Goal: Transaction & Acquisition: Download file/media

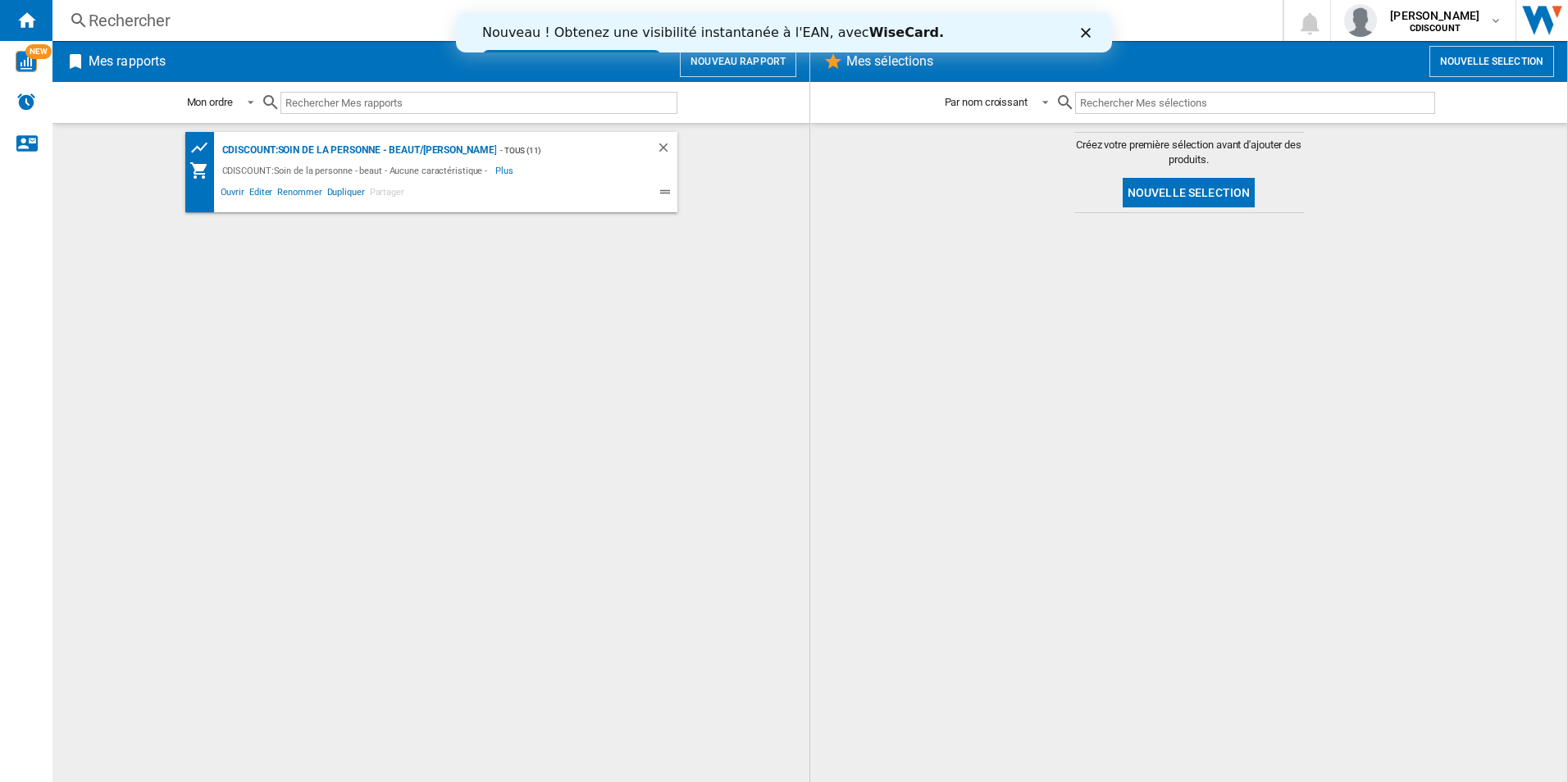
click at [661, 50] on link "Essayez dès maintenant !" at bounding box center [571, 60] width 178 height 19
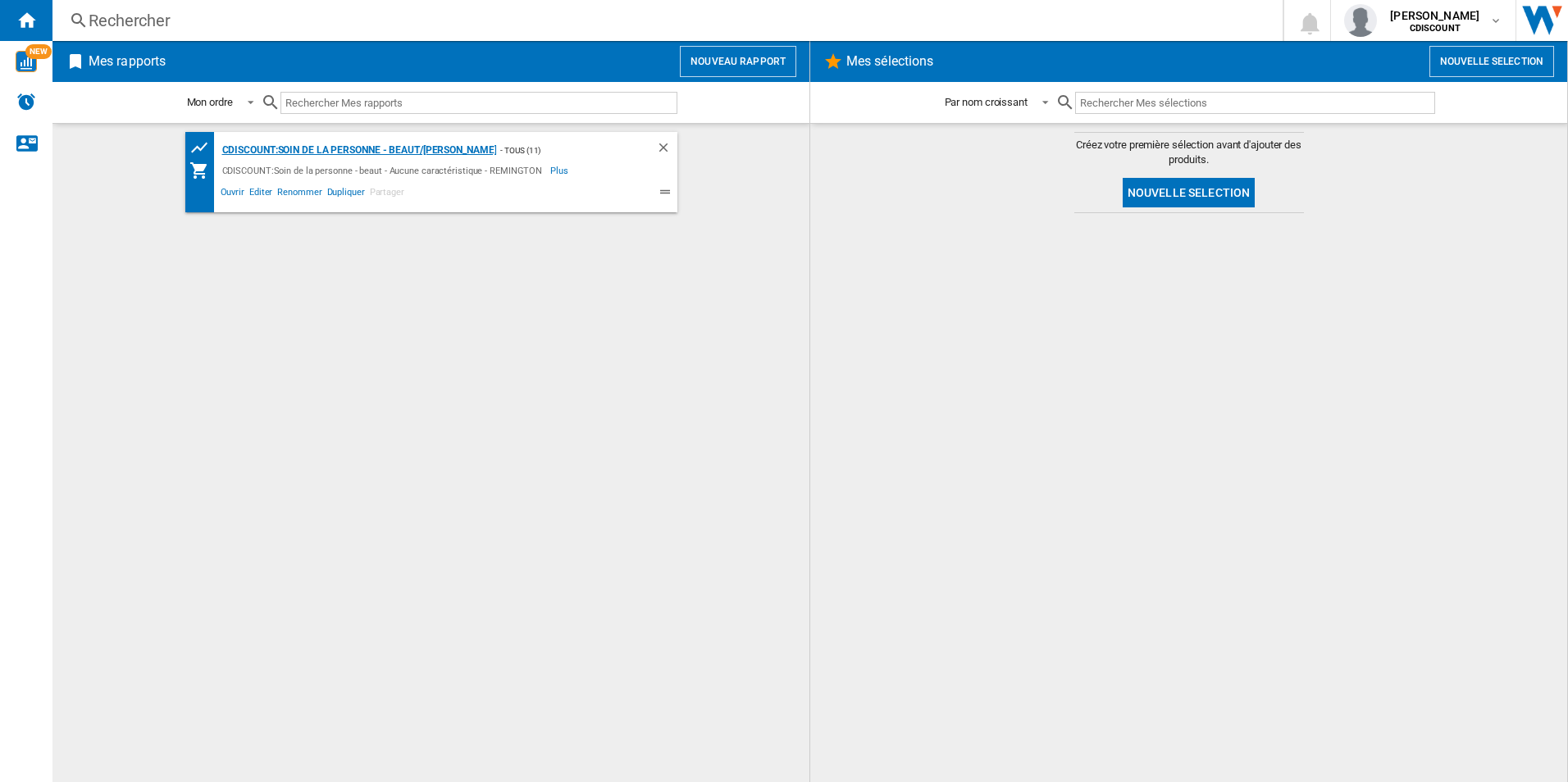
click at [385, 154] on div "CDISCOUNT:Soin de la personne - beaut/REMINGTON" at bounding box center [357, 150] width 279 height 20
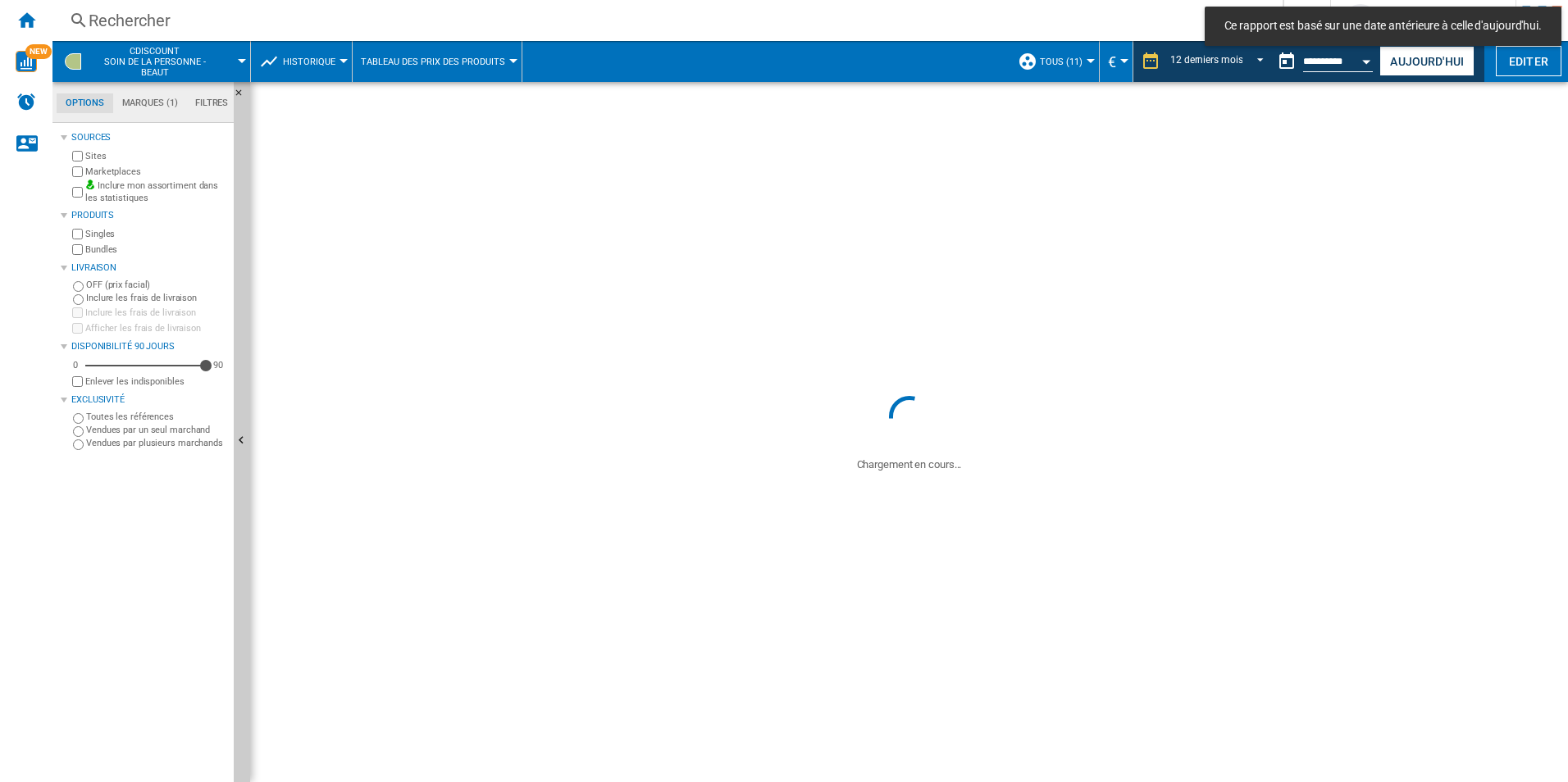
click at [151, 97] on md-tab-item "Marques (1)" at bounding box center [149, 103] width 73 height 19
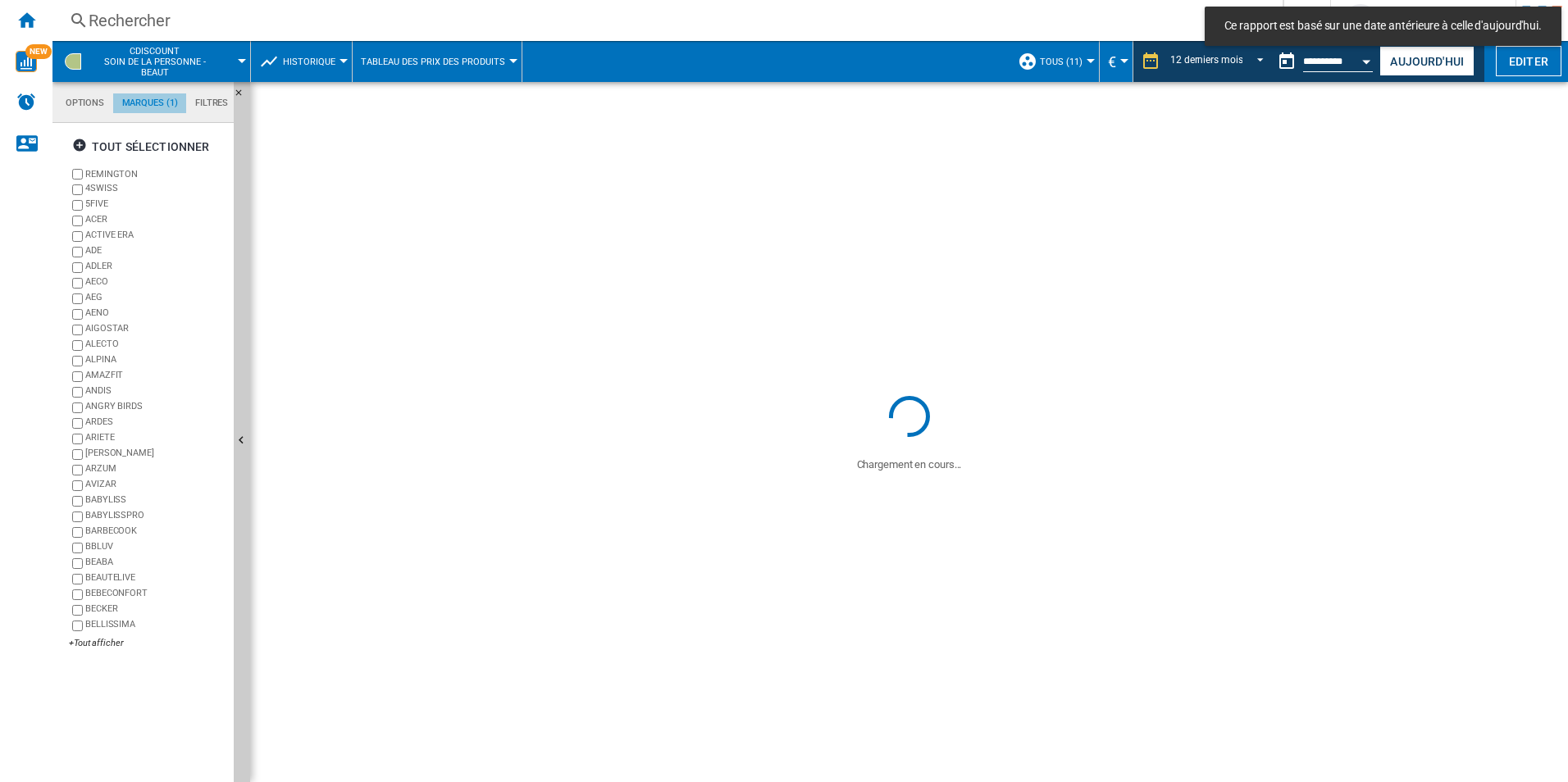
scroll to position [63, 0]
click at [79, 144] on ng-md-icon "button" at bounding box center [82, 148] width 19 height 19
click at [1402, 68] on button "Aujourd'hui" at bounding box center [1427, 61] width 95 height 31
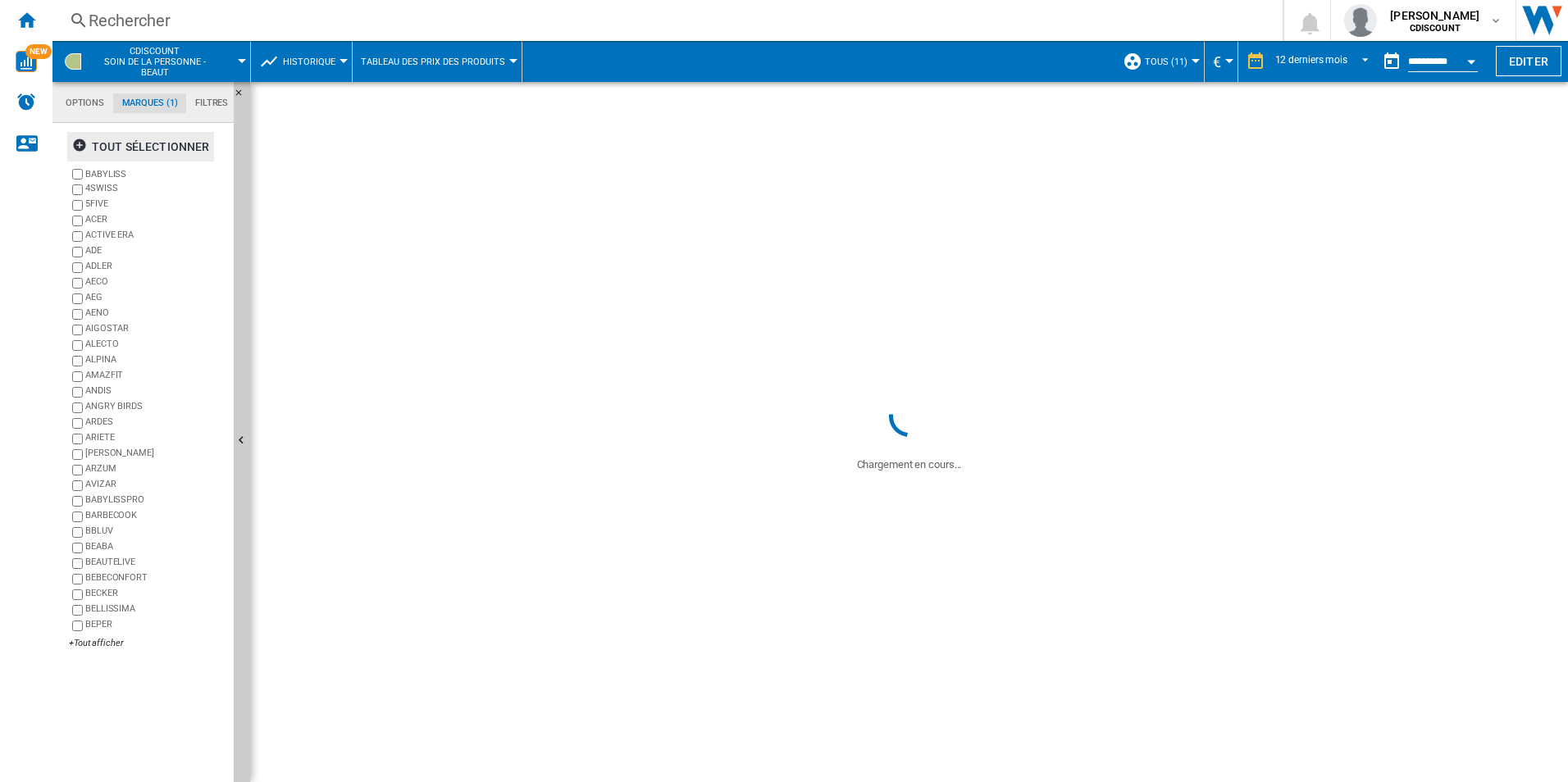
click at [134, 146] on div "tout sélectionner" at bounding box center [141, 147] width 137 height 30
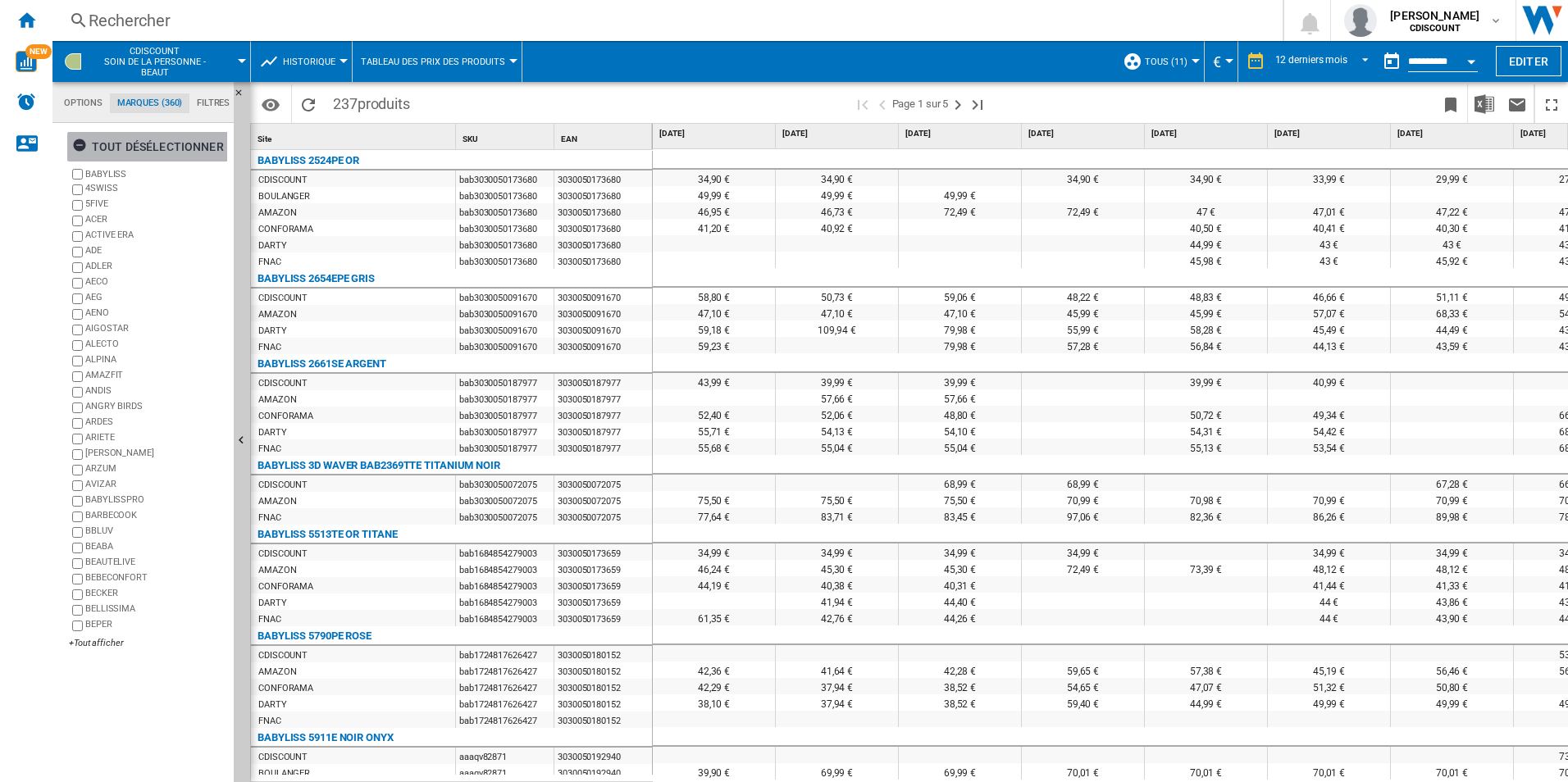
click at [99, 155] on div "tout désélectionner" at bounding box center [148, 147] width 152 height 30
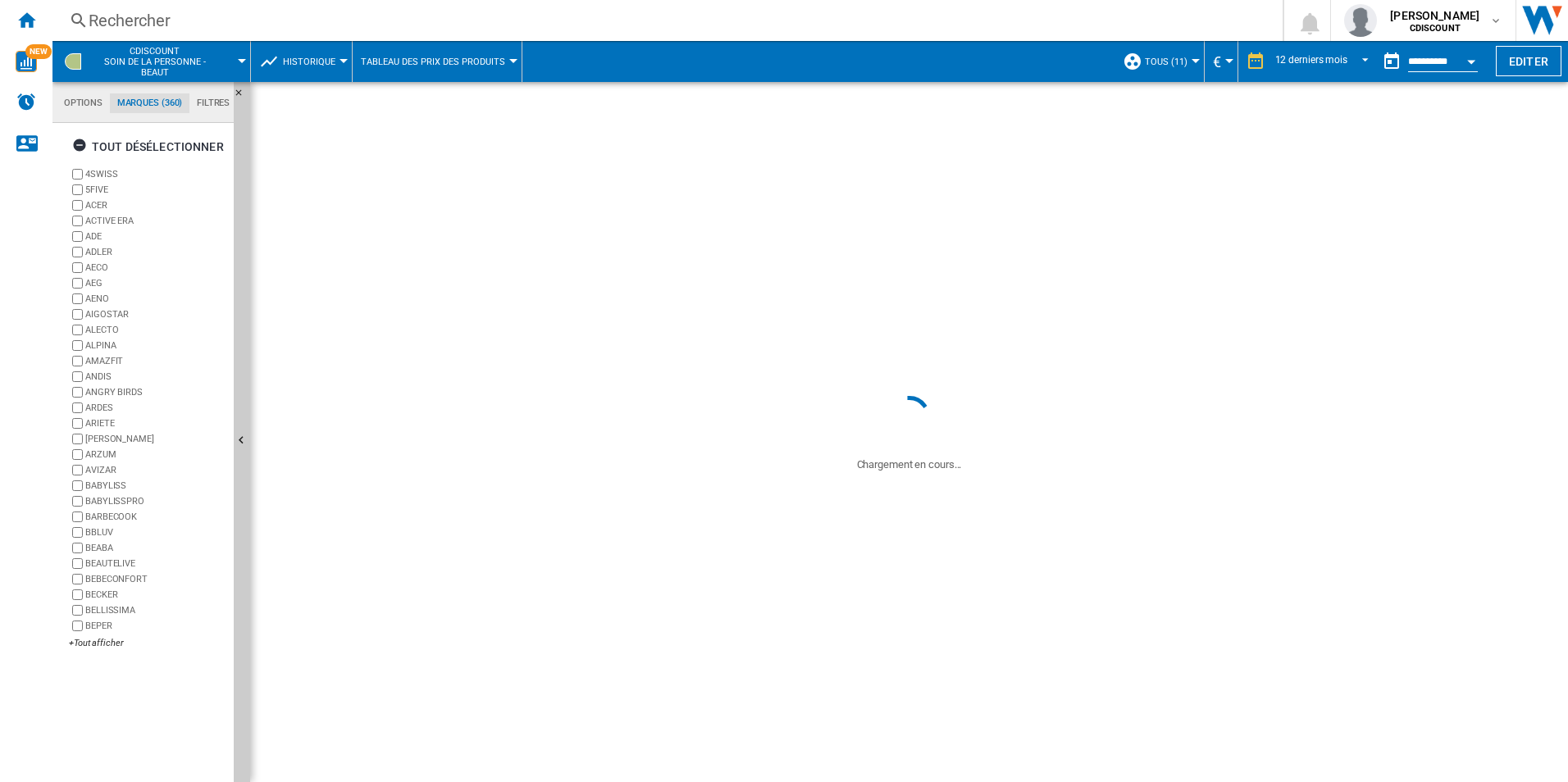
click at [98, 174] on label "4SWISS" at bounding box center [156, 174] width 142 height 12
click at [121, 151] on div "tout sélectionner" at bounding box center [141, 147] width 137 height 30
click at [121, 151] on div "tout désélectionner" at bounding box center [148, 147] width 152 height 30
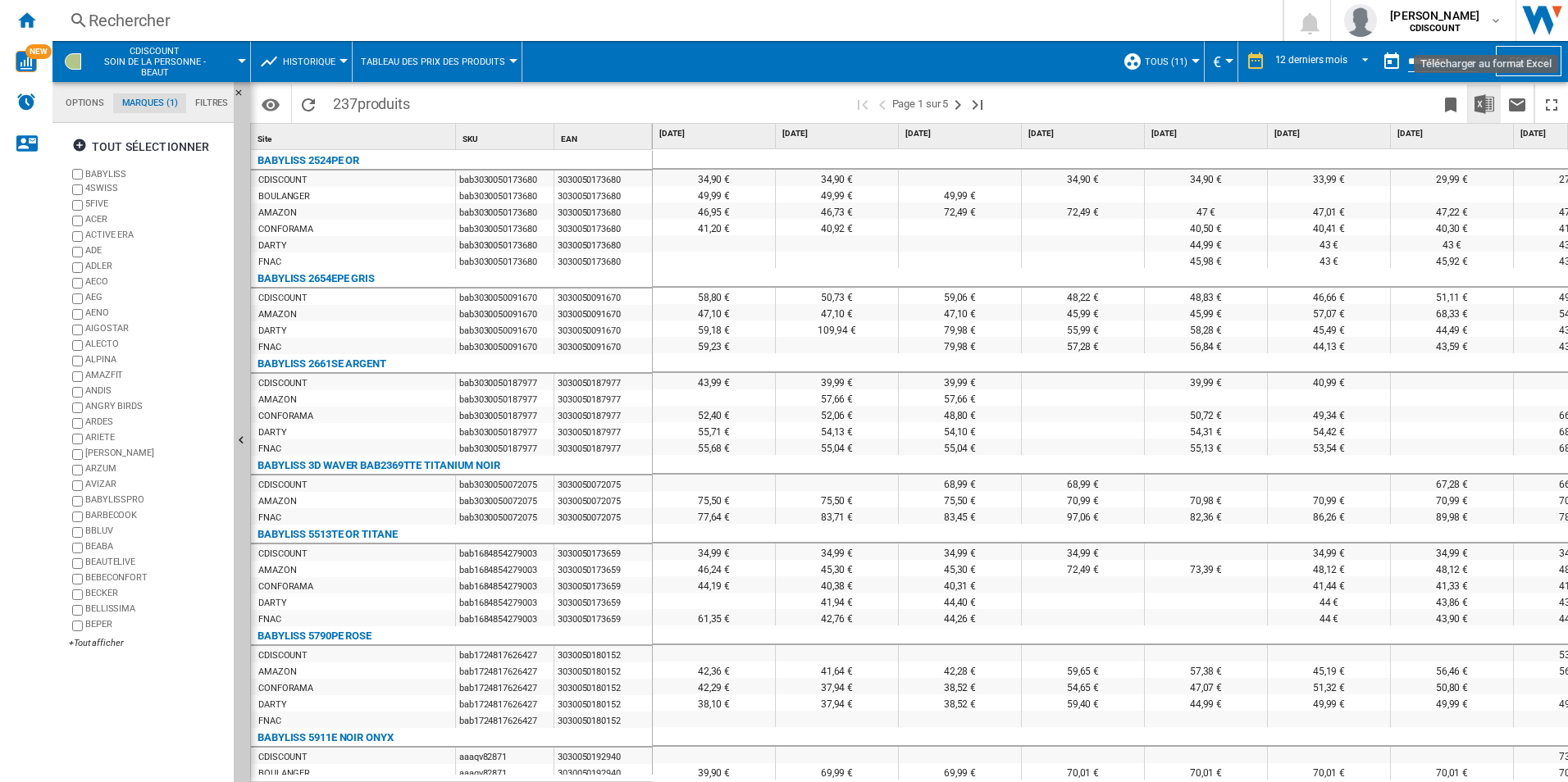
click at [1484, 108] on img "Télécharger au format Excel" at bounding box center [1485, 104] width 19 height 19
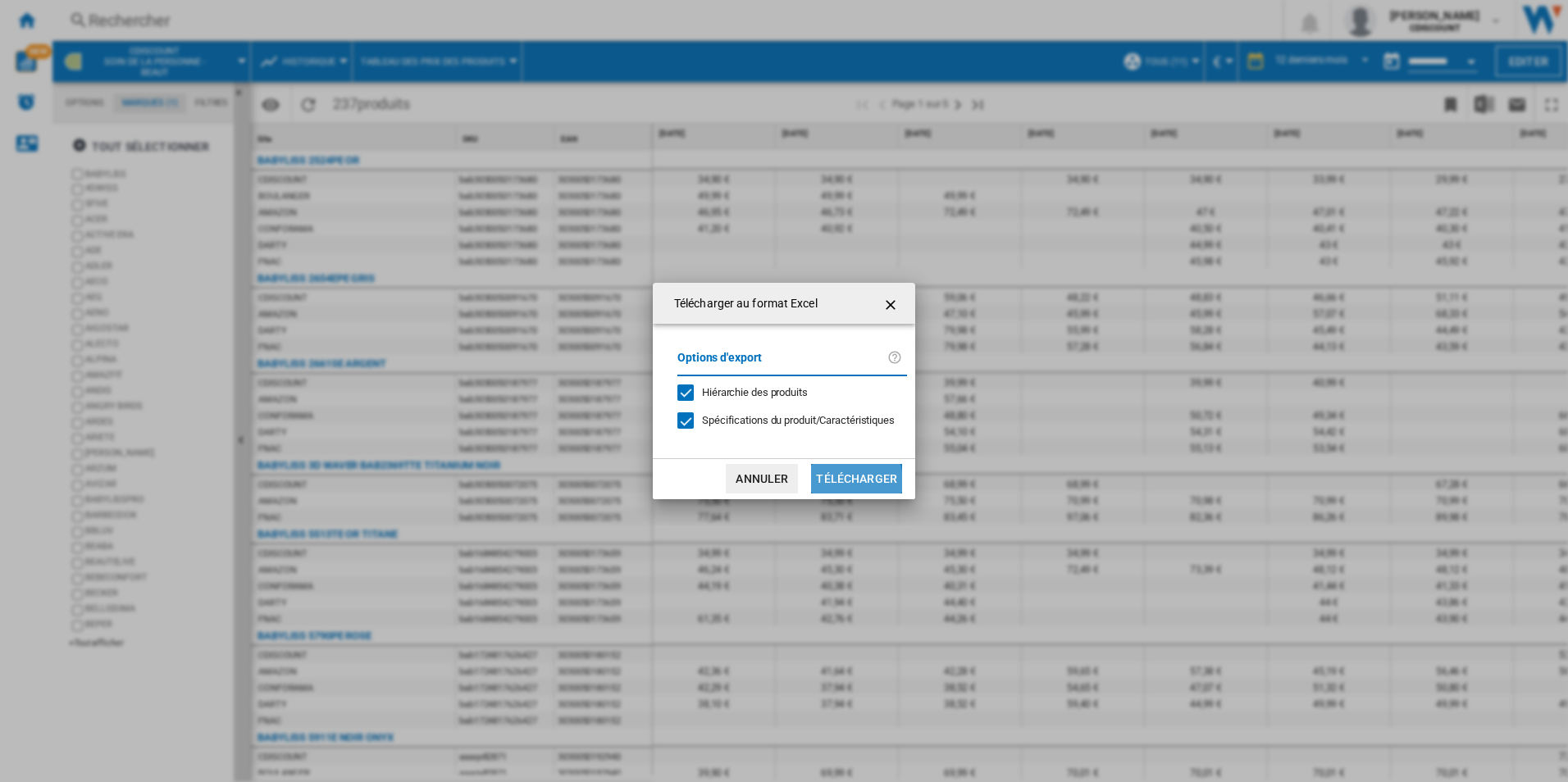
click at [840, 482] on button "Télécharger" at bounding box center [857, 479] width 91 height 30
